Goal: Task Accomplishment & Management: Use online tool/utility

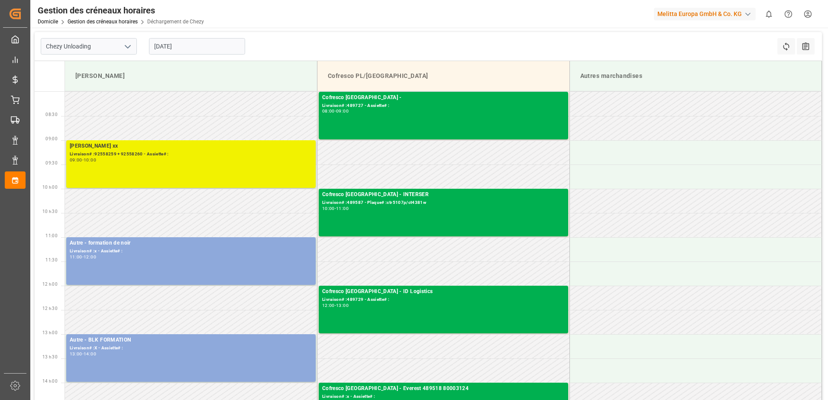
click at [256, 161] on div "09:00 - 10:00" at bounding box center [191, 160] width 242 height 5
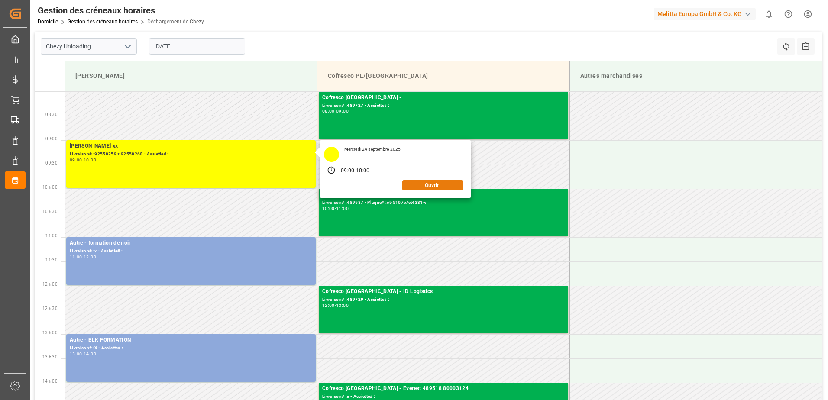
click at [427, 189] on button "Ouvrir" at bounding box center [432, 185] width 61 height 10
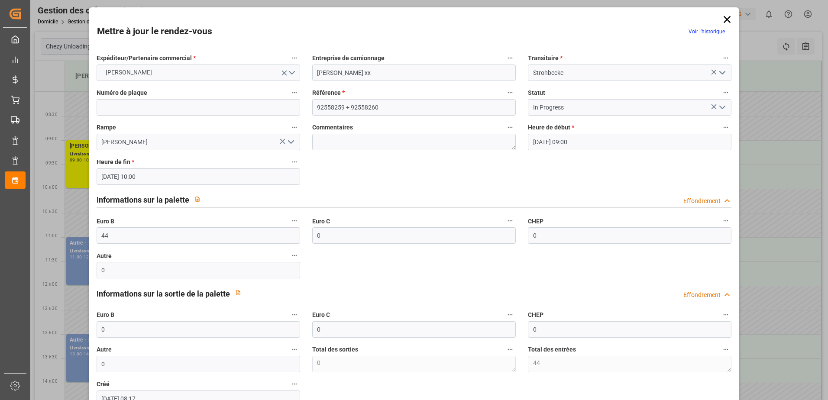
click at [723, 108] on icon "Ouvrir le menu" at bounding box center [722, 107] width 10 height 10
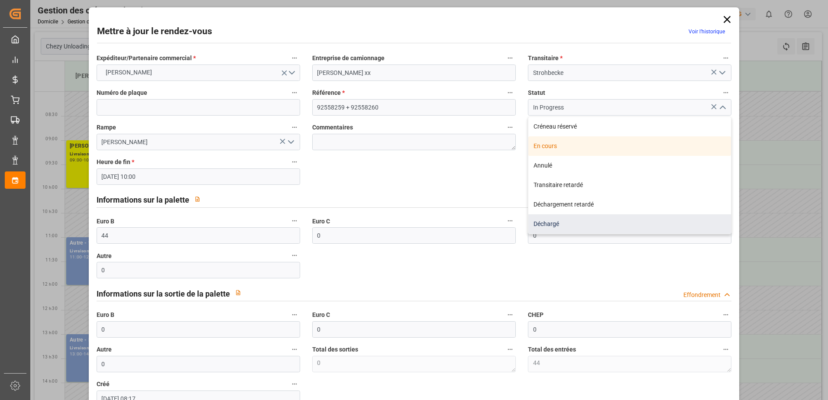
click at [587, 224] on div "Déchargé" at bounding box center [629, 223] width 203 height 19
type input "Unloaded"
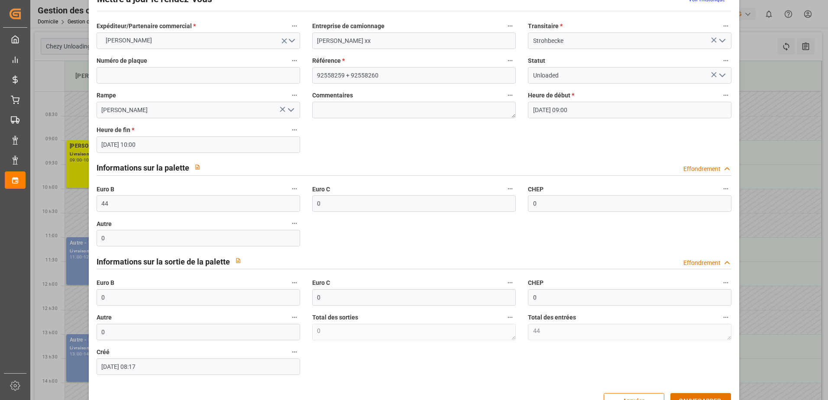
scroll to position [57, 0]
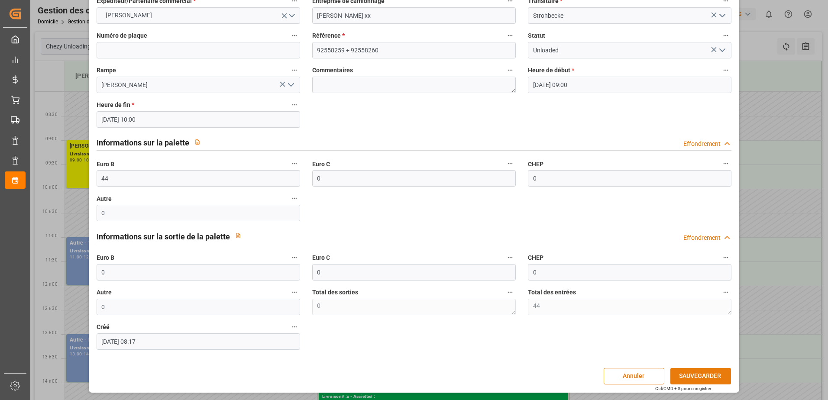
click at [686, 376] on button "SAUVEGARDER" at bounding box center [700, 376] width 61 height 16
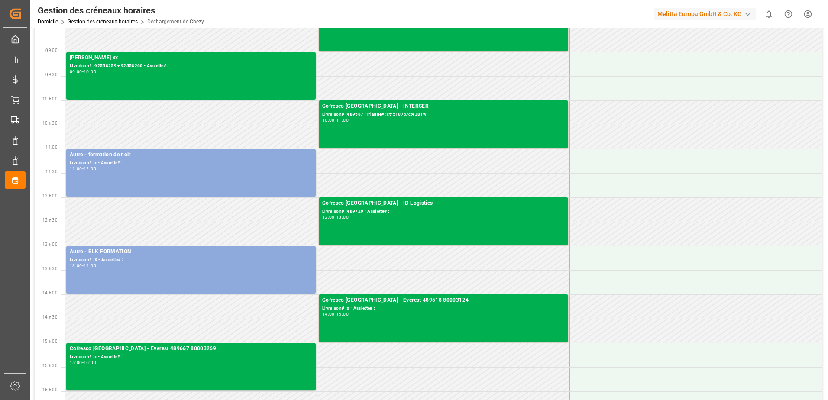
scroll to position [0, 0]
